Goal: Navigation & Orientation: Find specific page/section

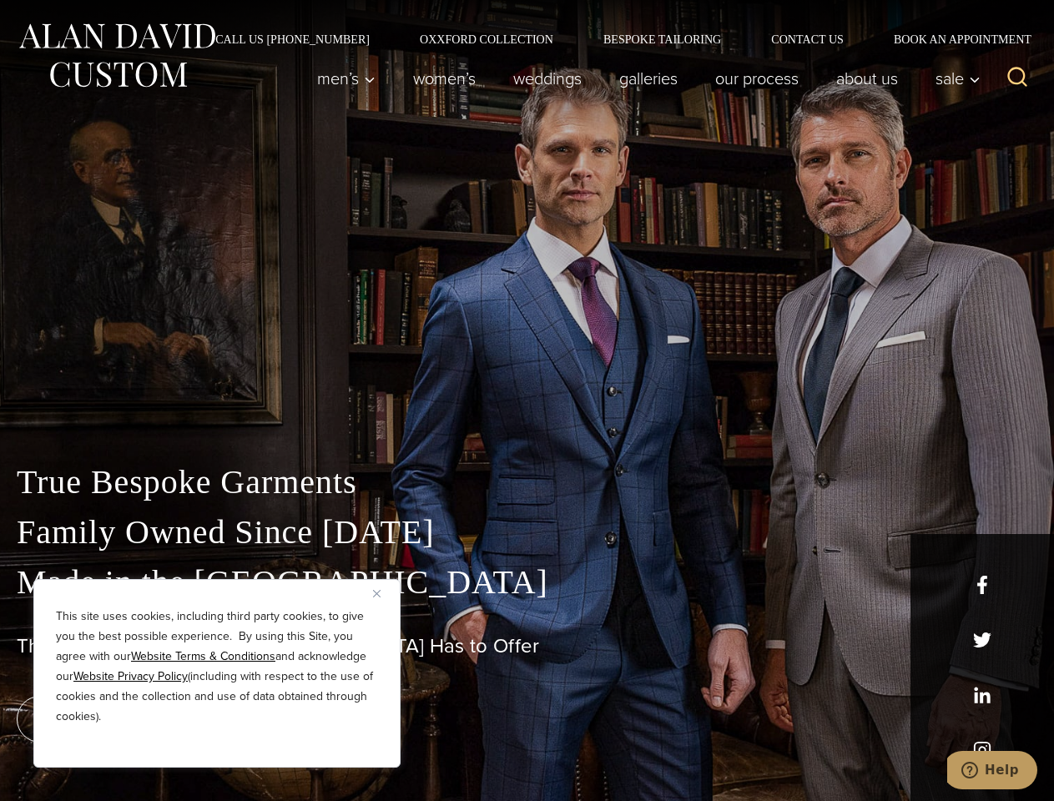
click at [526, 400] on div "True Bespoke Garments Family Owned Since [DATE] Made in [GEOGRAPHIC_DATA] The B…" at bounding box center [527, 587] width 1054 height 427
click at [383, 593] on button "Close" at bounding box center [383, 593] width 20 height 20
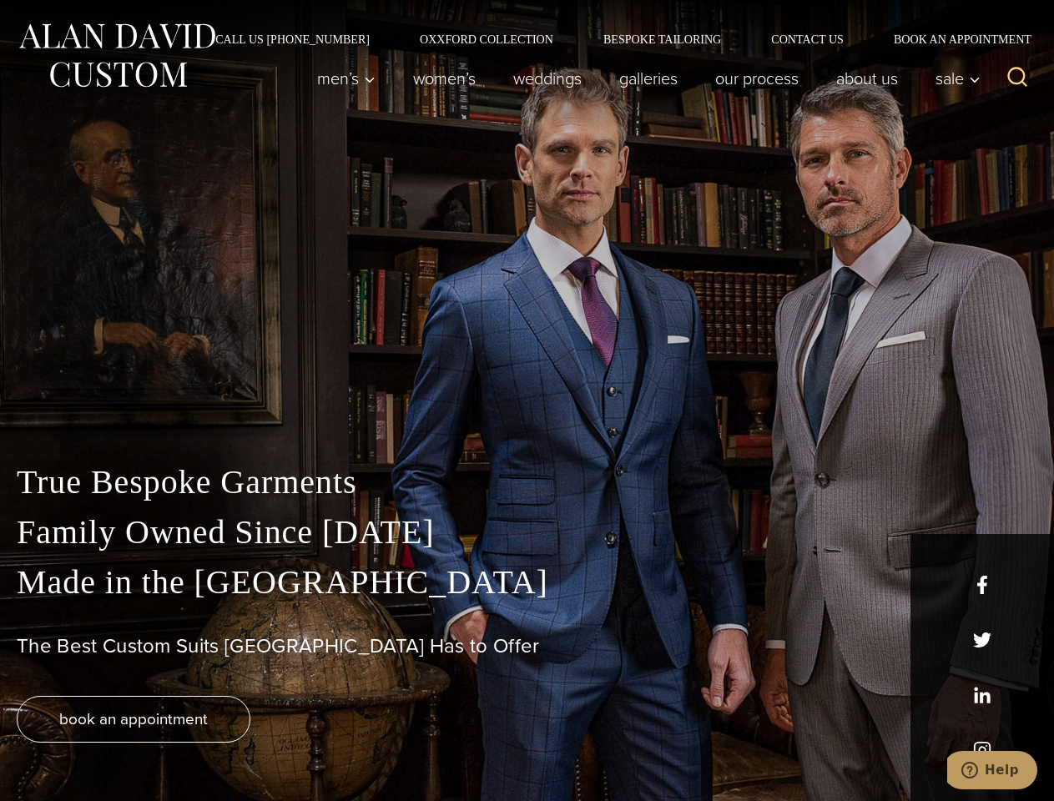
click at [217, 745] on div "True Bespoke Garments Family Owned Since [DATE] Made in [GEOGRAPHIC_DATA] The B…" at bounding box center [527, 629] width 1054 height 344
click at [1017, 78] on icon "Search" at bounding box center [1017, 77] width 24 height 24
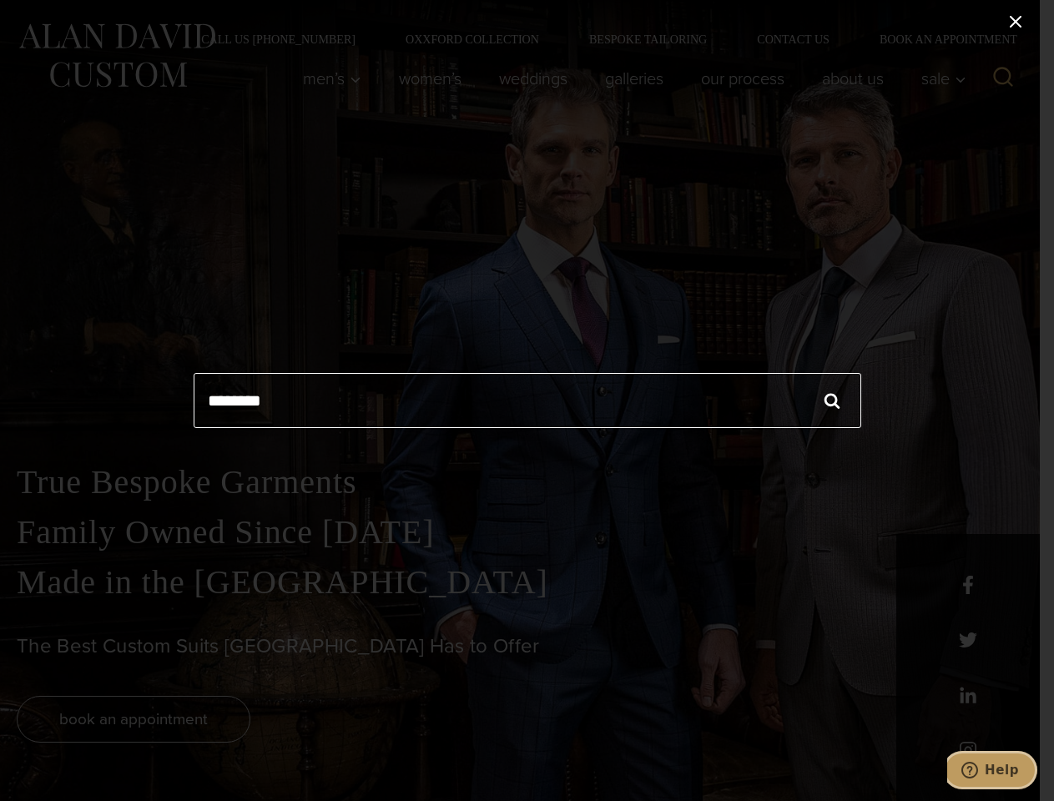
click at [978, 770] on icon "Help" at bounding box center [969, 770] width 17 height 17
